Goal: Task Accomplishment & Management: Use online tool/utility

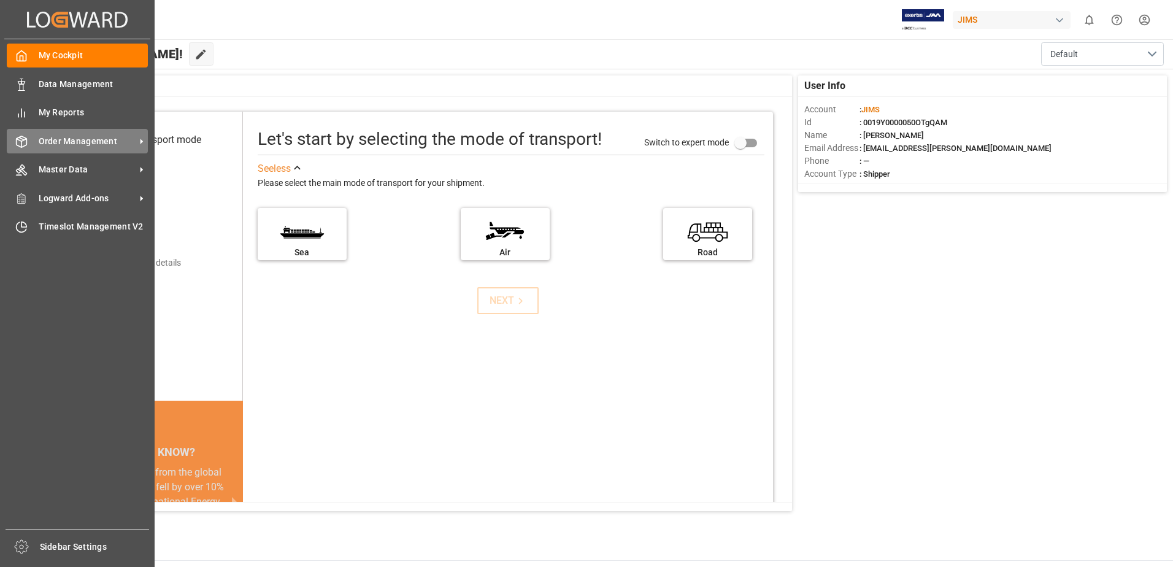
click at [93, 148] on div "Order Management Order Management" at bounding box center [77, 141] width 141 height 24
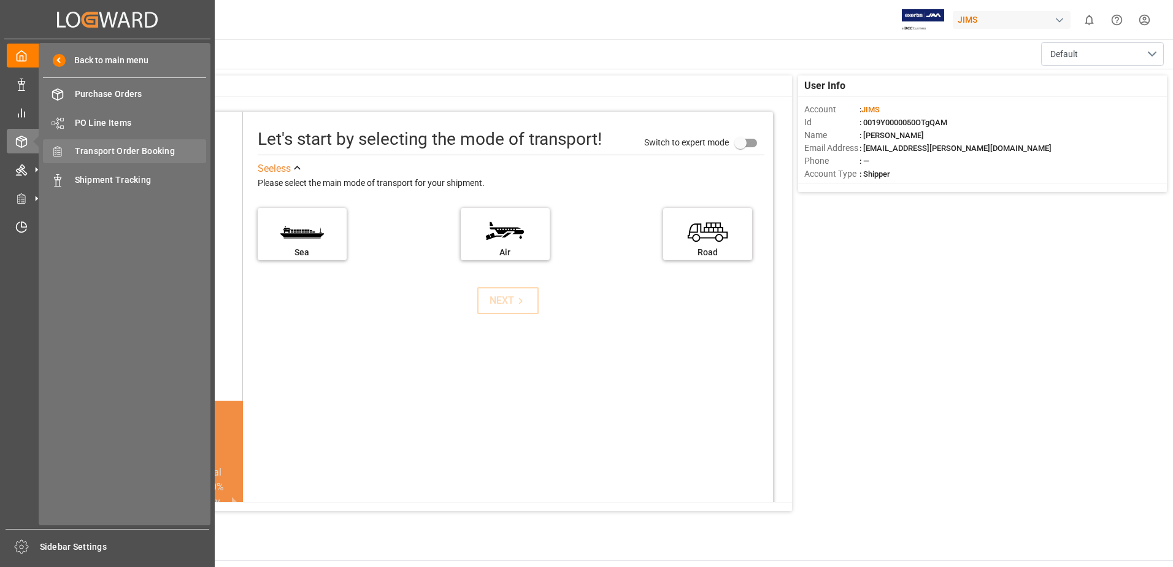
click at [176, 153] on span "Transport Order Booking" at bounding box center [141, 151] width 132 height 13
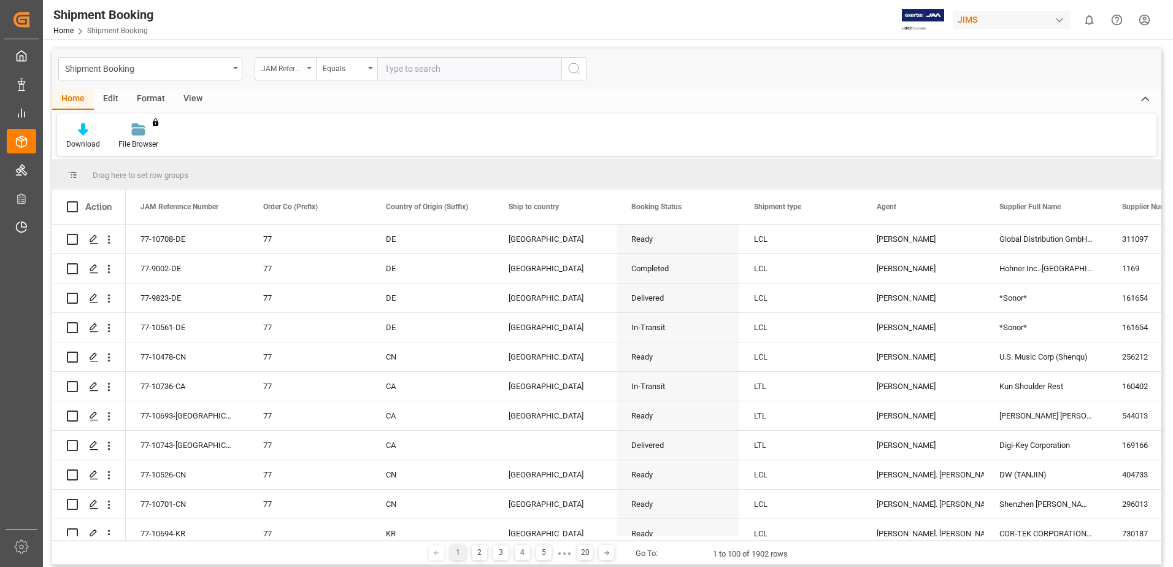
click at [292, 64] on div "JAM Reference Number" at bounding box center [282, 67] width 42 height 14
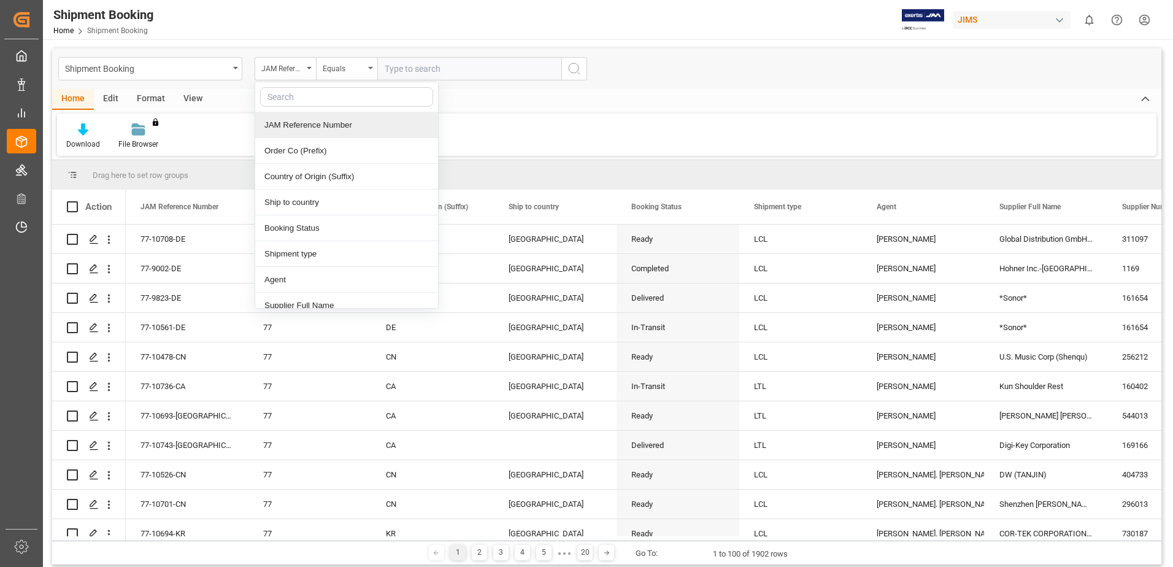
click at [425, 72] on input "text" at bounding box center [469, 68] width 184 height 23
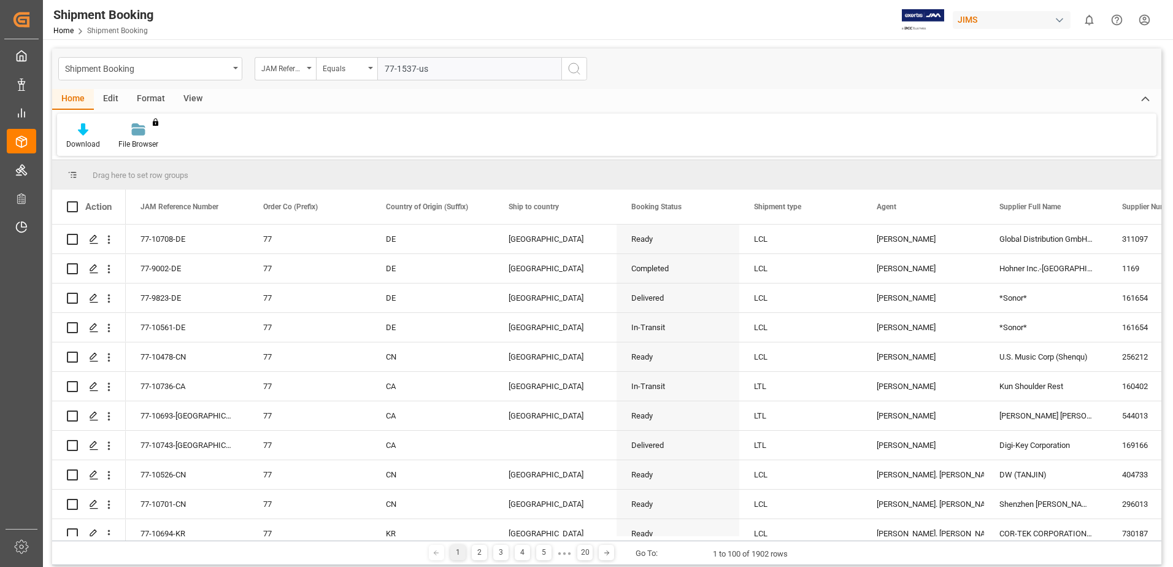
click at [402, 72] on input "77-1537-us" at bounding box center [469, 68] width 184 height 23
type input "77-10537-us"
click at [578, 72] on icon "search button" at bounding box center [574, 68] width 15 height 15
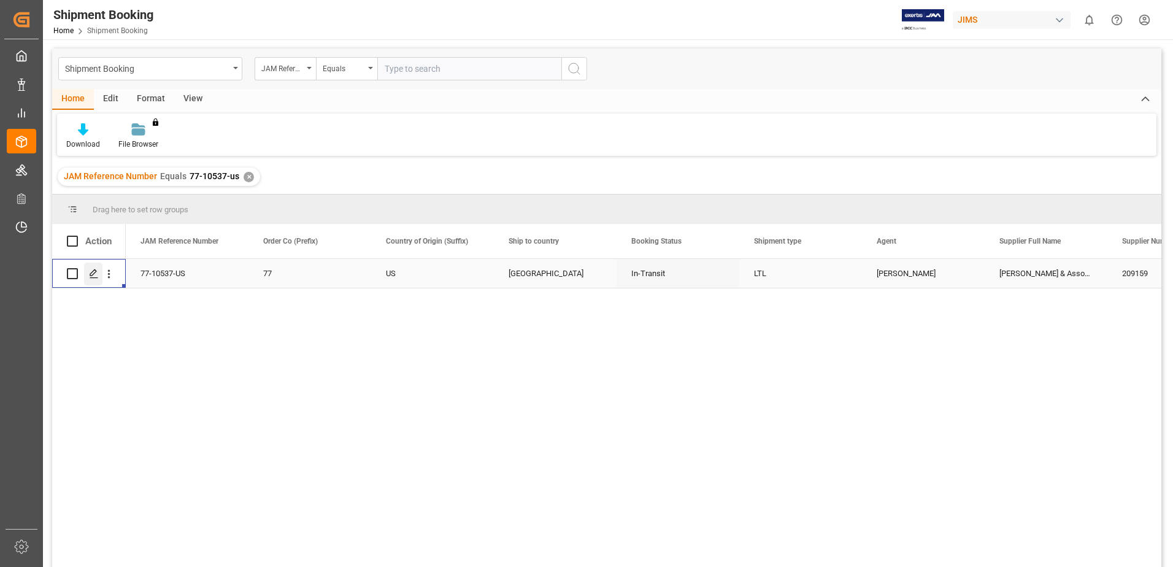
click at [93, 273] on icon "Press SPACE to select this row." at bounding box center [94, 274] width 10 height 10
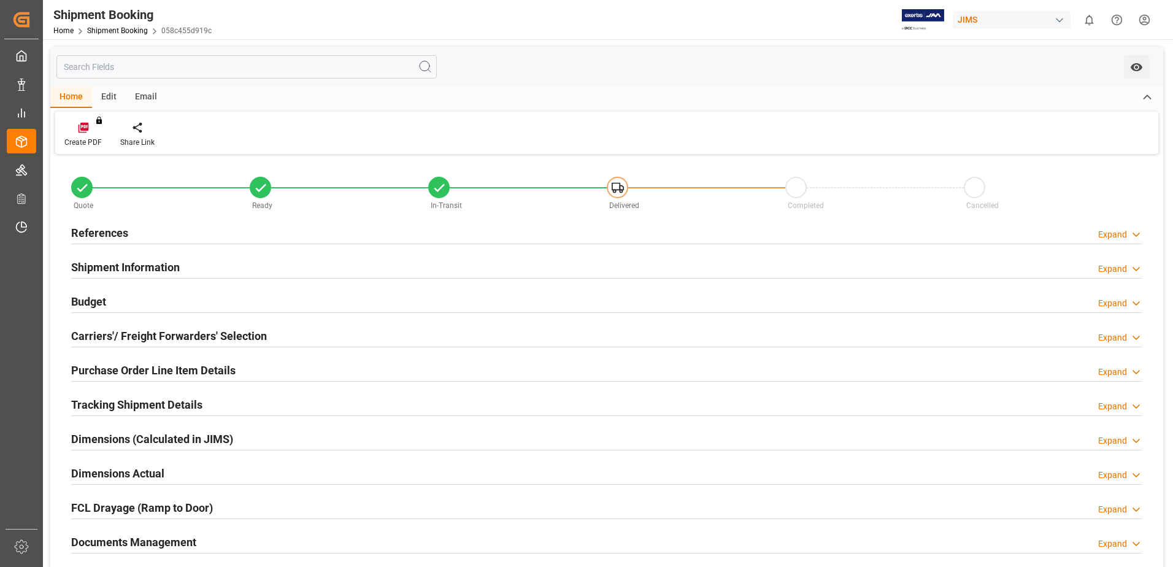
type input "0"
type input "700.3826"
type input "447"
type input "51317.79"
click at [155, 301] on div "Budget Expand" at bounding box center [606, 300] width 1071 height 23
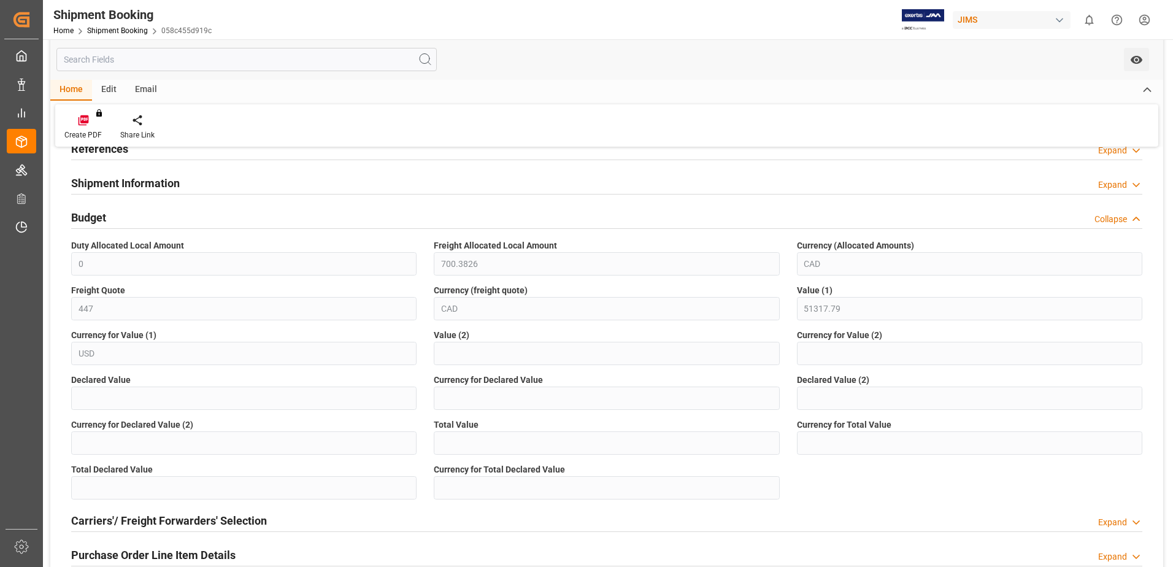
scroll to position [123, 0]
